Goal: Information Seeking & Learning: Learn about a topic

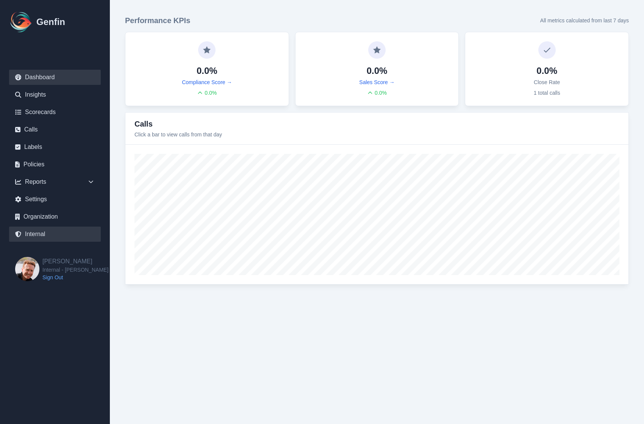
click at [32, 237] on link "Internal" at bounding box center [55, 233] width 92 height 15
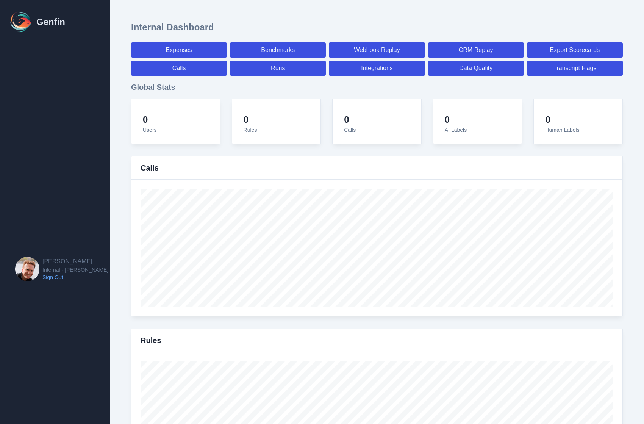
select select "paid"
select select "7"
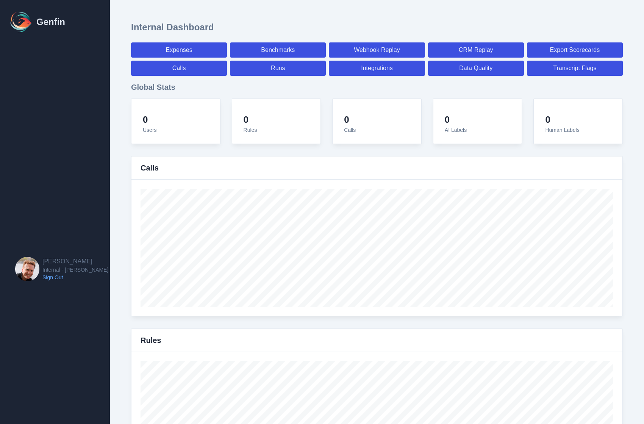
select select "paid"
select select "7"
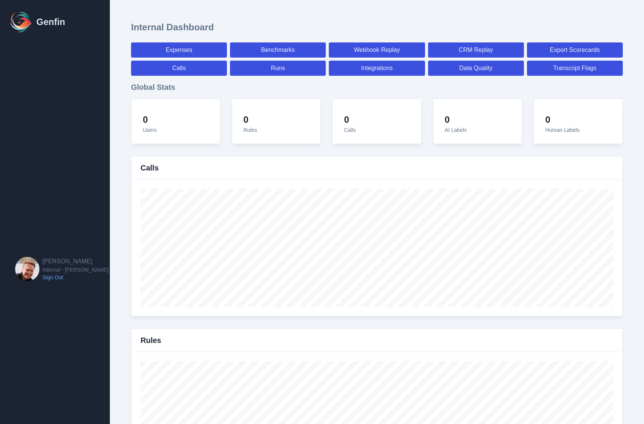
select select "7"
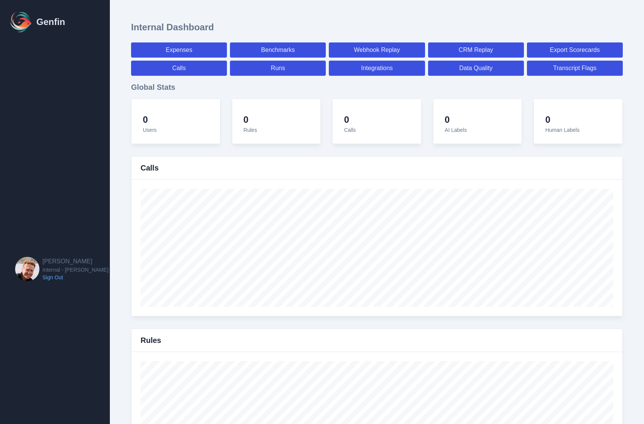
select select "7"
select select "paid"
select select "7"
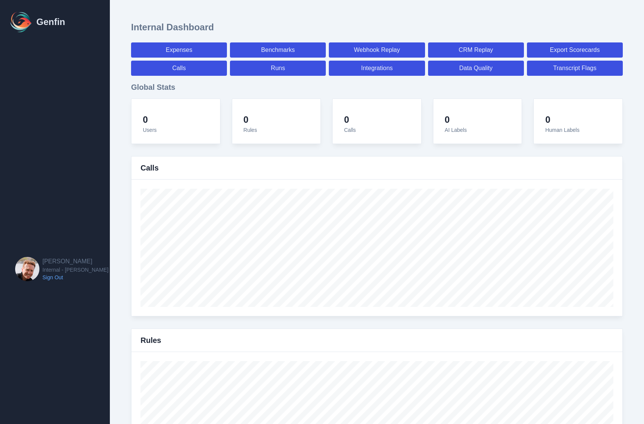
select select "7"
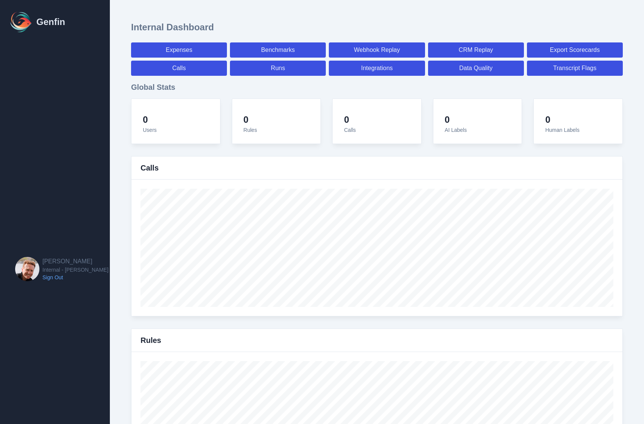
select select "7"
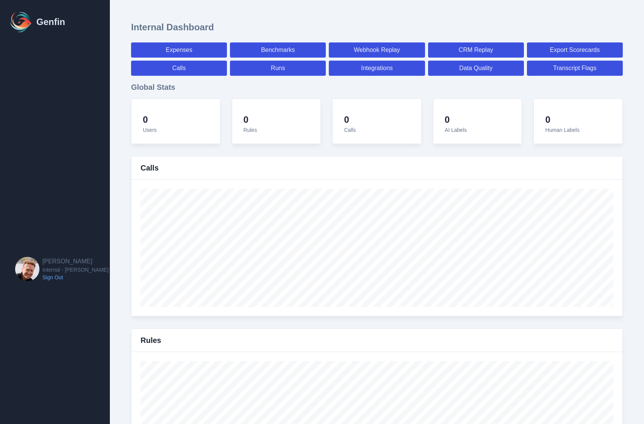
select select "7"
select select "paid"
select select "7"
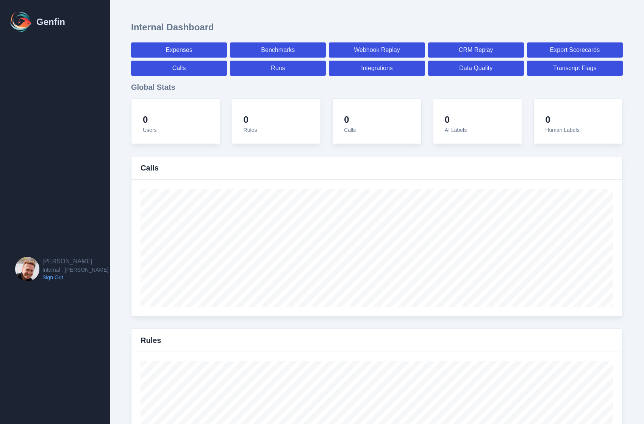
select select "7"
select select "paid"
select select "7"
select select "paid"
select select "7"
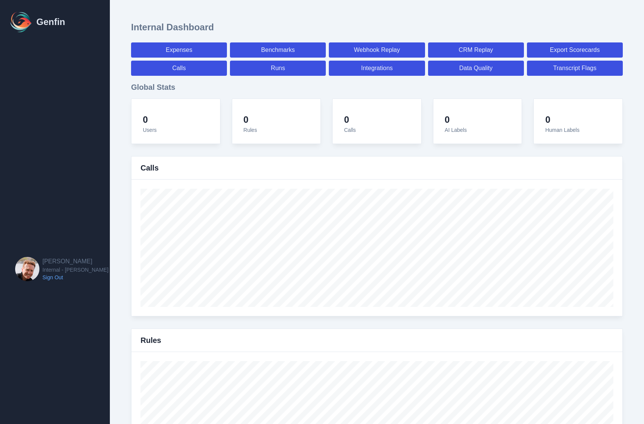
select select "7"
select select "paid"
select select "7"
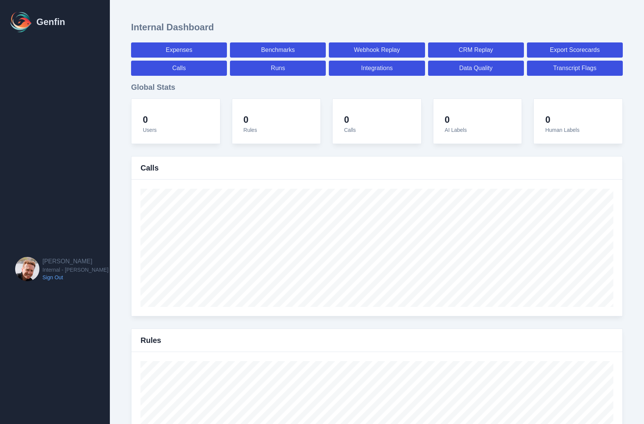
select select "7"
select select "paid"
select select "7"
select select "paid"
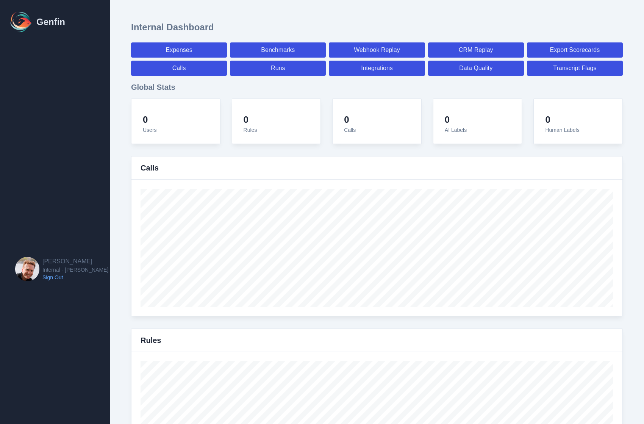
select select "7"
select select "paid"
select select "7"
select select "paid"
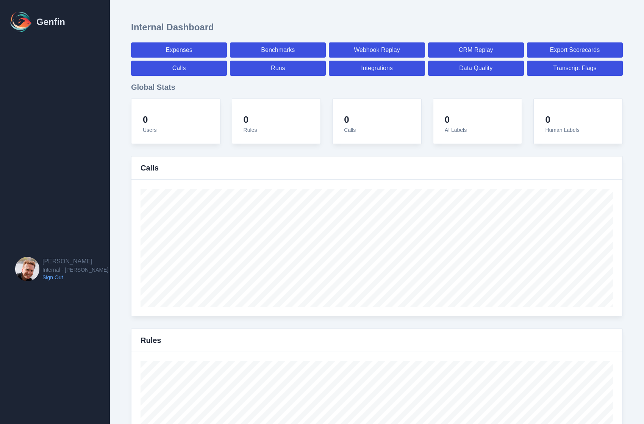
select select "7"
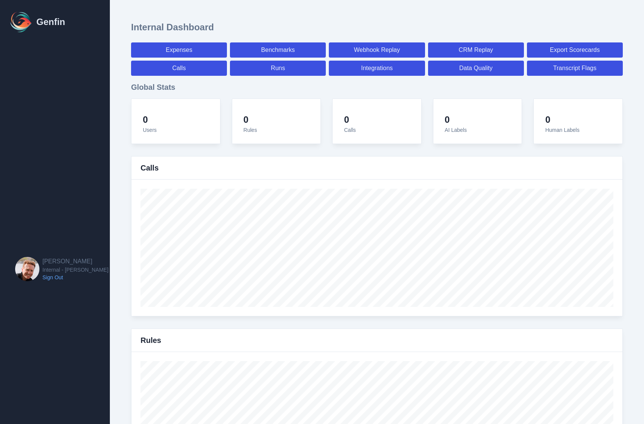
select select "7"
select select "paid"
select select "7"
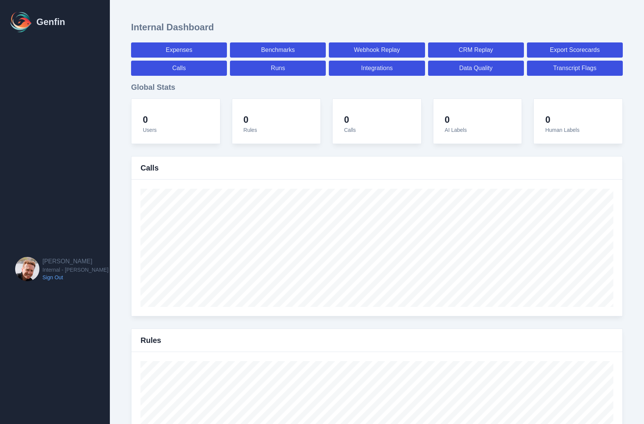
select select "7"
select select "paid"
select select "7"
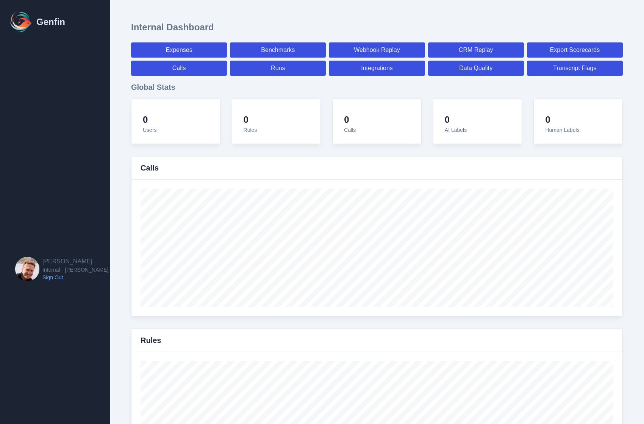
select select "7"
select select "paid"
select select "7"
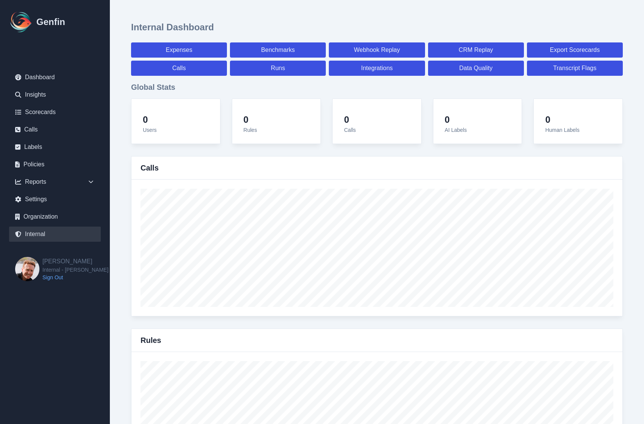
scroll to position [2660, 0]
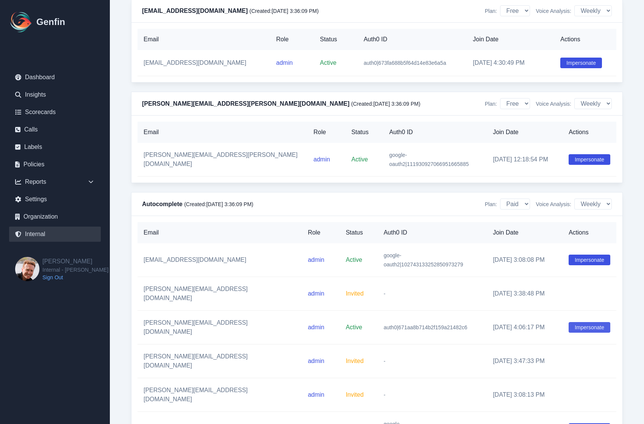
click at [568, 322] on button "Impersonate" at bounding box center [589, 327] width 42 height 11
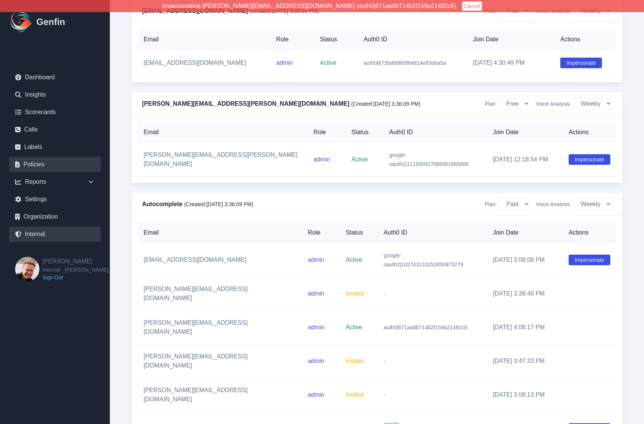
click at [35, 161] on link "Policies" at bounding box center [55, 164] width 92 height 15
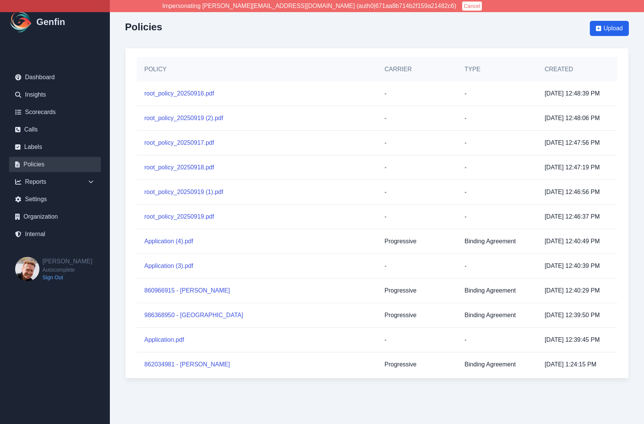
click at [111, 178] on div "Policies Upload Policy Carrier Type Created root_policy_20250916.pdf - - 9/19/2…" at bounding box center [377, 196] width 534 height 393
click at [163, 340] on link "Application.pdf" at bounding box center [164, 339] width 40 height 9
click at [169, 339] on link "Application.pdf" at bounding box center [164, 339] width 40 height 9
click at [179, 315] on link "986368950 - [GEOGRAPHIC_DATA]" at bounding box center [193, 314] width 99 height 9
click at [183, 288] on link "860966915 - [PERSON_NAME]" at bounding box center [187, 290] width 86 height 9
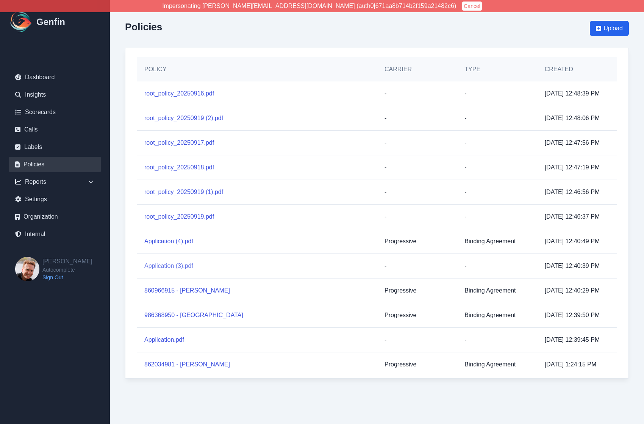
click at [176, 266] on link "Application (3).pdf" at bounding box center [168, 265] width 49 height 9
click at [175, 242] on link "Application (4).pdf" at bounding box center [168, 241] width 49 height 9
click at [173, 221] on div "root_policy_20250919.pdf" at bounding box center [257, 216] width 240 height 24
click at [172, 216] on link "root_policy_20250919.pdf" at bounding box center [179, 216] width 70 height 9
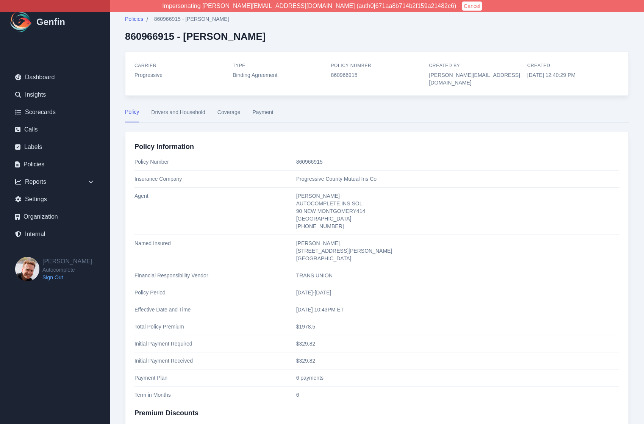
click at [176, 108] on button "Drivers and Household" at bounding box center [178, 115] width 54 height 14
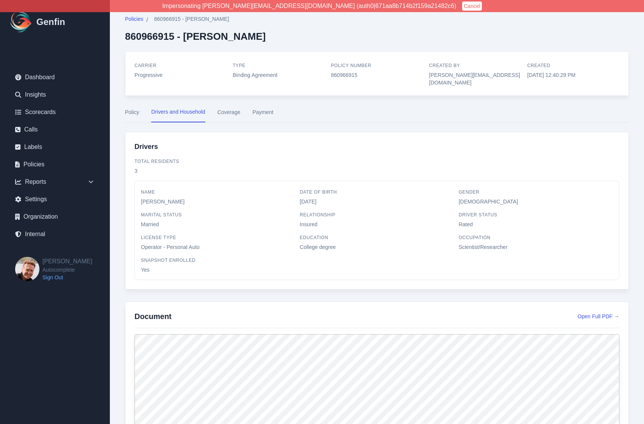
click at [237, 108] on button "Coverage" at bounding box center [228, 115] width 23 height 14
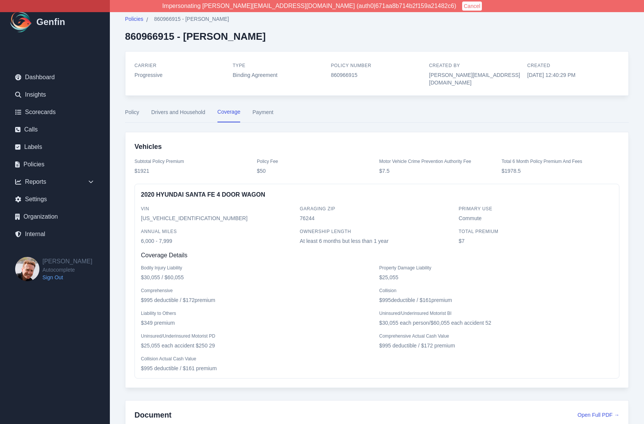
click at [270, 108] on button "Payment" at bounding box center [262, 115] width 21 height 14
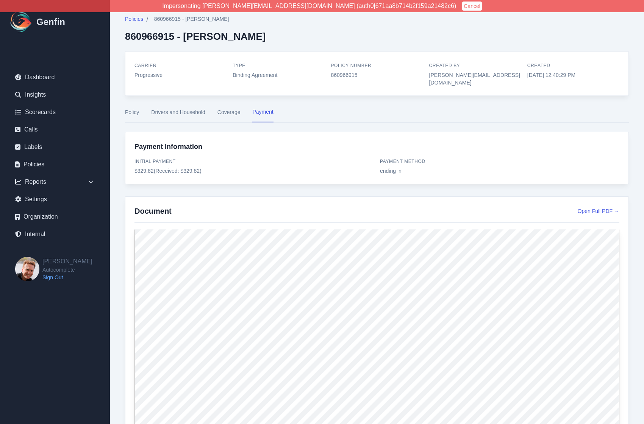
click at [136, 108] on button "Policy" at bounding box center [132, 115] width 14 height 14
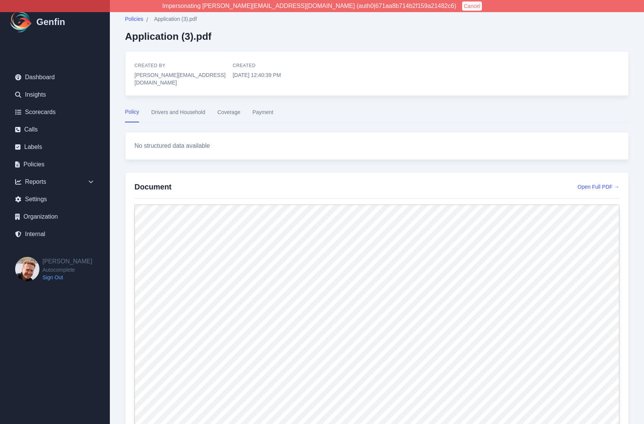
click at [319, 109] on nav "Policy Drivers and Household Coverage Payment" at bounding box center [377, 115] width 504 height 14
click at [599, 183] on link "Open Full PDF →" at bounding box center [598, 187] width 42 height 8
click at [596, 183] on link "Open Full PDF →" at bounding box center [598, 187] width 42 height 8
click at [448, 96] on div "Policies / Application (3).pdf Application (3).pdf Created By rick@autocomplete…" at bounding box center [377, 357] width 534 height 714
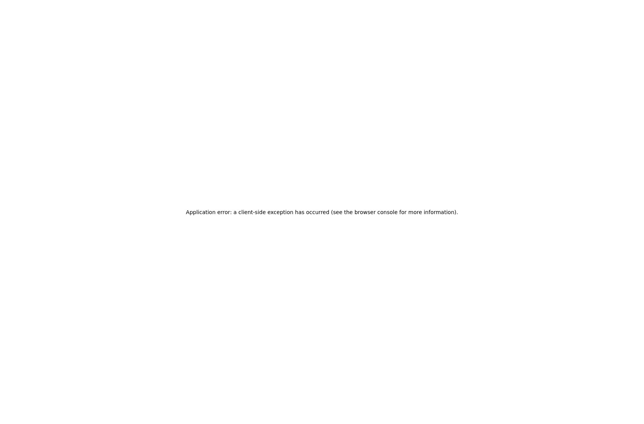
click at [155, 84] on div "Application error: a client-side exception has occurred (see the browser consol…" at bounding box center [322, 212] width 644 height 424
click at [511, 183] on div "Application error: a client-side exception has occurred (see the browser consol…" at bounding box center [322, 212] width 644 height 424
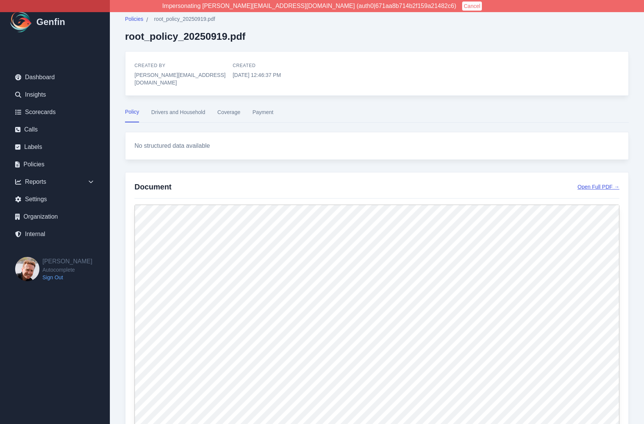
click at [599, 183] on link "Open Full PDF →" at bounding box center [598, 187] width 42 height 8
click at [431, 44] on div "Policies / root_policy_20250919.pdf root_policy_20250919.pdf Created By [PERSON…" at bounding box center [377, 357] width 534 height 714
click at [591, 183] on link "Open Full PDF →" at bounding box center [598, 187] width 42 height 8
click at [499, 109] on nav "Policy Drivers and Household Coverage Payment" at bounding box center [377, 115] width 504 height 14
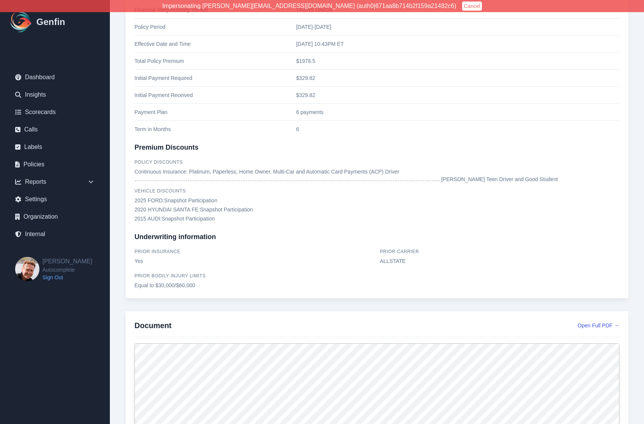
scroll to position [267, 0]
click at [599, 320] on link "Open Full PDF →" at bounding box center [598, 324] width 42 height 8
click at [538, 222] on div "Policy Information Policy Number 860966915 Insurance Company Progressive County…" at bounding box center [376, 81] width 485 height 413
click at [538, 230] on h3 "Underwriting information" at bounding box center [376, 235] width 485 height 11
click at [598, 321] on div "Document Open Full PDF →" at bounding box center [376, 327] width 485 height 17
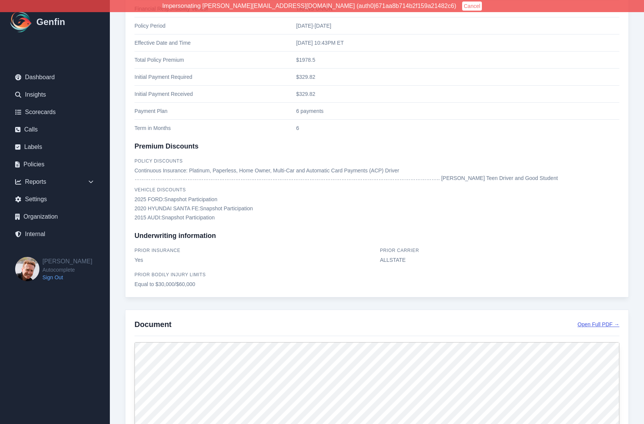
click at [599, 320] on link "Open Full PDF →" at bounding box center [598, 324] width 42 height 8
click at [550, 245] on div "Prior Carrier ALLSTATE" at bounding box center [499, 254] width 239 height 18
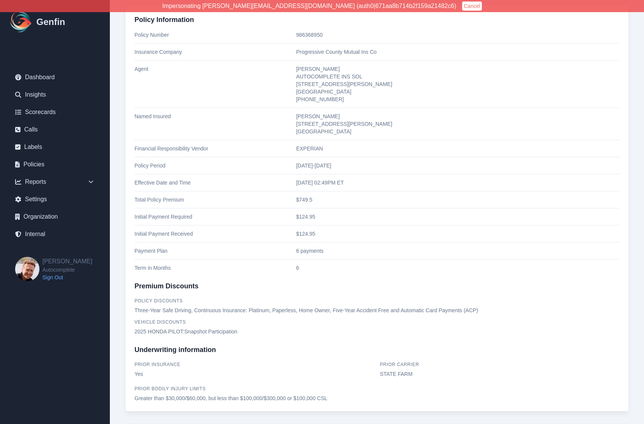
scroll to position [182, 0]
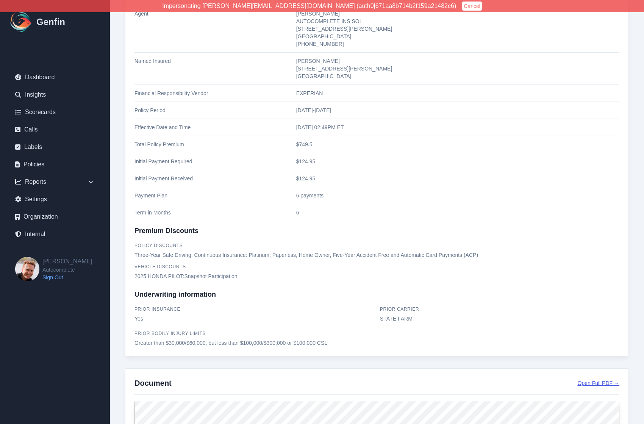
click at [592, 379] on link "Open Full PDF →" at bounding box center [598, 383] width 42 height 8
click at [540, 272] on p "2025 HONDA PILOT : Snapshot Participation" at bounding box center [376, 276] width 485 height 8
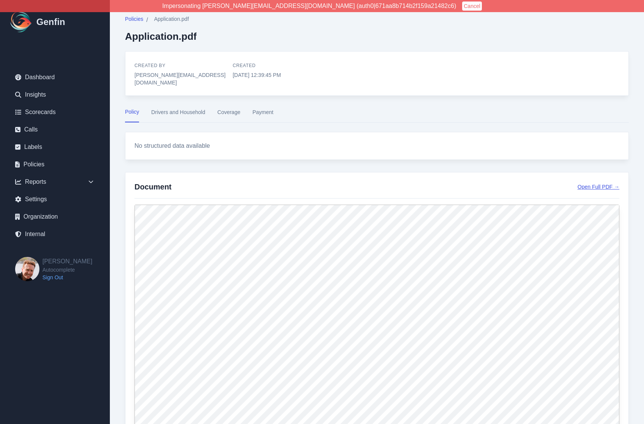
click at [596, 183] on link "Open Full PDF →" at bounding box center [598, 187] width 42 height 8
click at [562, 132] on div "No structured data available" at bounding box center [377, 146] width 504 height 28
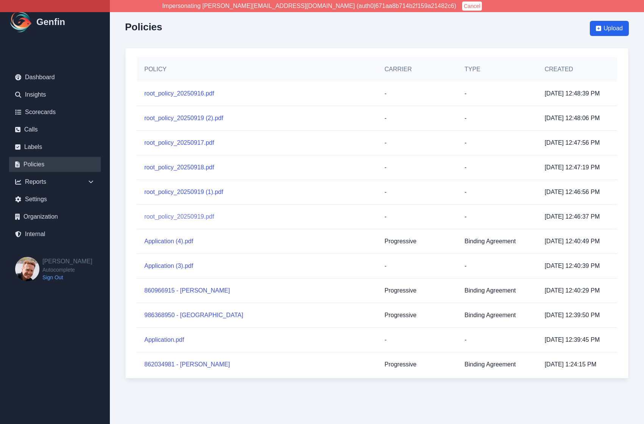
click at [173, 214] on link "root_policy_20250919.pdf" at bounding box center [179, 216] width 70 height 9
click at [172, 191] on link "root_policy_20250919 (1).pdf" at bounding box center [183, 191] width 79 height 9
click at [173, 166] on link "root_policy_20250918.pdf" at bounding box center [179, 167] width 70 height 9
click at [174, 143] on link "root_policy_20250917.pdf" at bounding box center [179, 142] width 70 height 9
click at [176, 119] on link "root_policy_20250919 (2).pdf" at bounding box center [183, 118] width 79 height 9
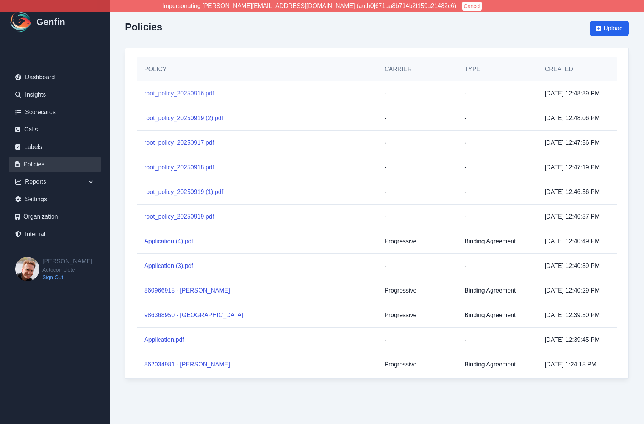
click at [178, 94] on link "root_policy_20250916.pdf" at bounding box center [179, 93] width 70 height 9
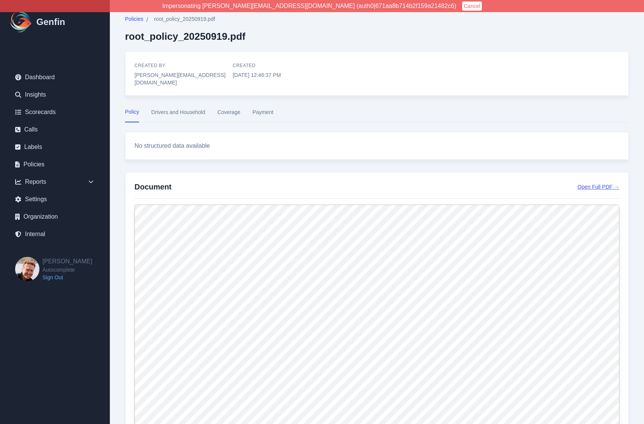
click at [604, 183] on link "Open Full PDF →" at bounding box center [598, 187] width 42 height 8
click at [461, 132] on div "No structured data available" at bounding box center [377, 146] width 504 height 28
click at [602, 183] on link "Open Full PDF →" at bounding box center [598, 187] width 42 height 8
click at [584, 183] on link "Open Full PDF →" at bounding box center [598, 187] width 42 height 8
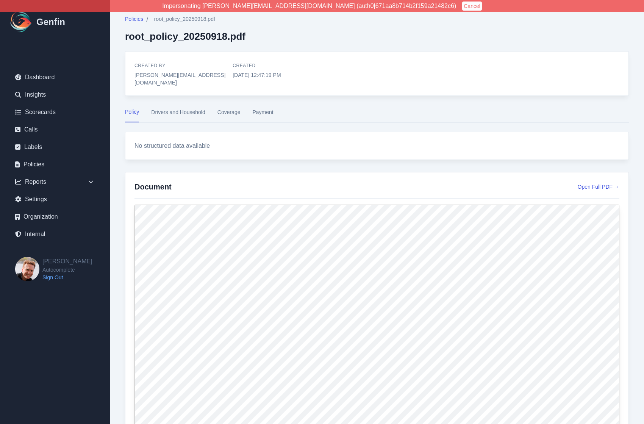
click at [444, 150] on div "No structured data available" at bounding box center [377, 146] width 504 height 28
click at [593, 183] on link "Open Full PDF →" at bounding box center [598, 187] width 42 height 8
click at [588, 183] on link "Open Full PDF →" at bounding box center [598, 187] width 42 height 8
click at [587, 183] on link "Open Full PDF →" at bounding box center [598, 187] width 42 height 8
